Goal: Information Seeking & Learning: Learn about a topic

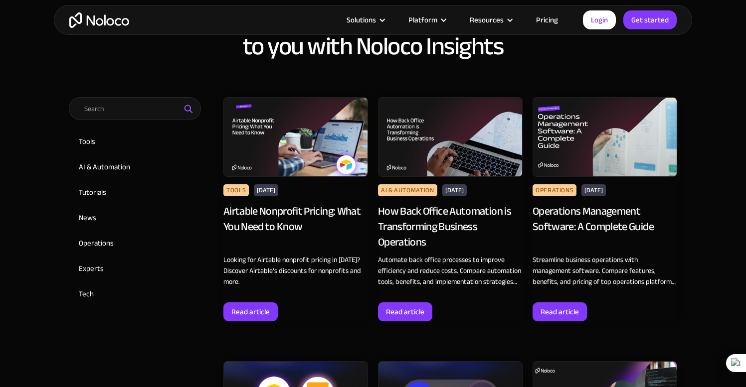
scroll to position [443, 0]
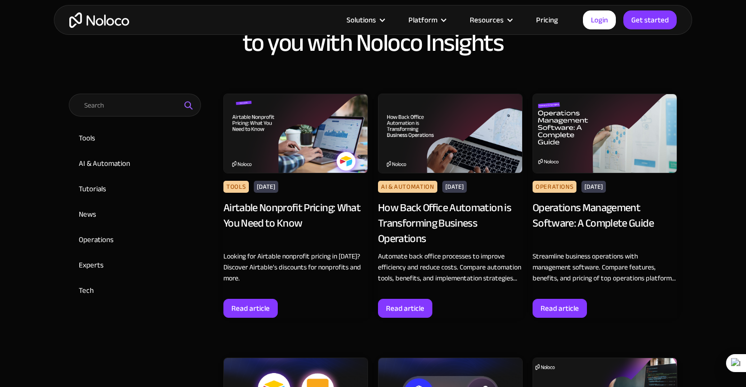
click at [453, 225] on div "How Back Office Automation is Transforming Business Operations" at bounding box center [450, 223] width 145 height 46
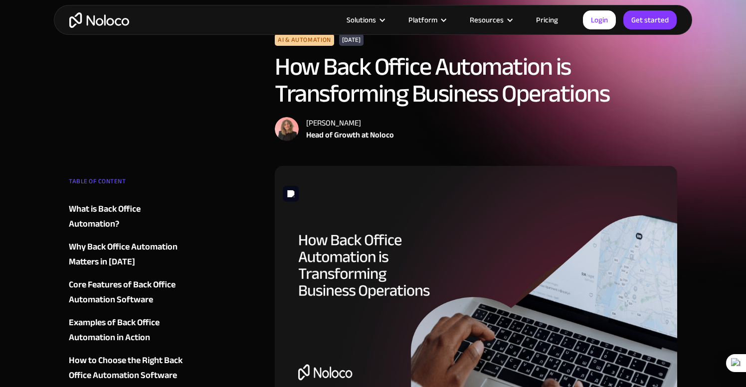
scroll to position [37, 0]
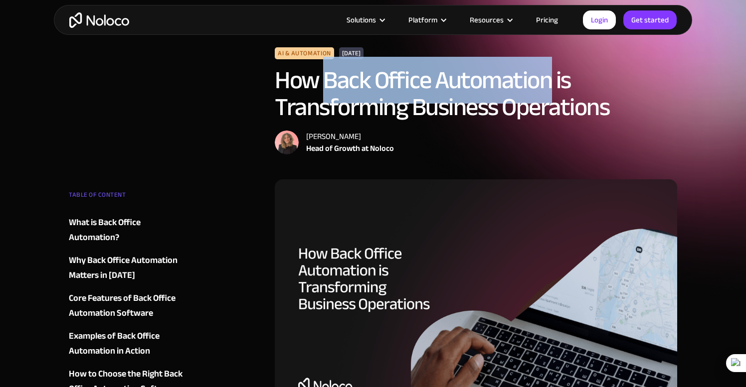
drag, startPoint x: 327, startPoint y: 79, endPoint x: 548, endPoint y: 87, distance: 222.0
click at [548, 87] on h1 "How Back Office Automation is Transforming Business Operations" at bounding box center [476, 94] width 402 height 54
copy h1 "Back Office Automation"
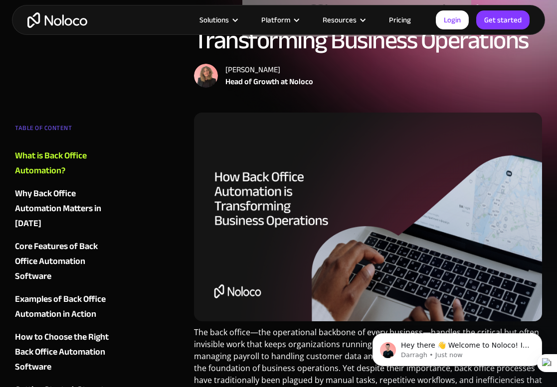
scroll to position [0, 0]
